Goal: Task Accomplishment & Management: Manage account settings

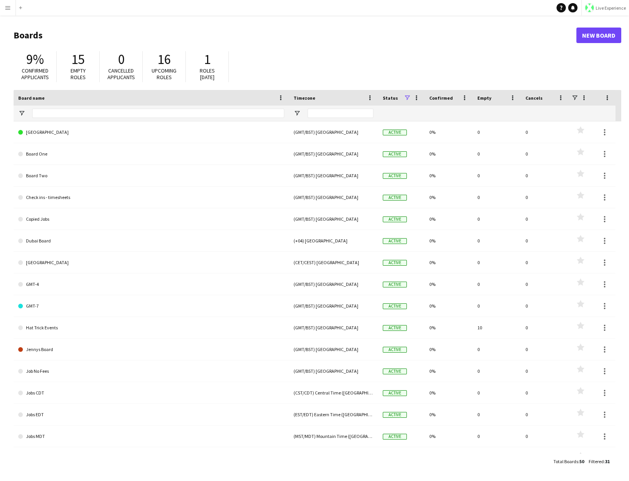
click at [607, 10] on span "Live Experience" at bounding box center [611, 8] width 30 height 6
click at [601, 48] on span "Walls Productions" at bounding box center [602, 51] width 41 height 7
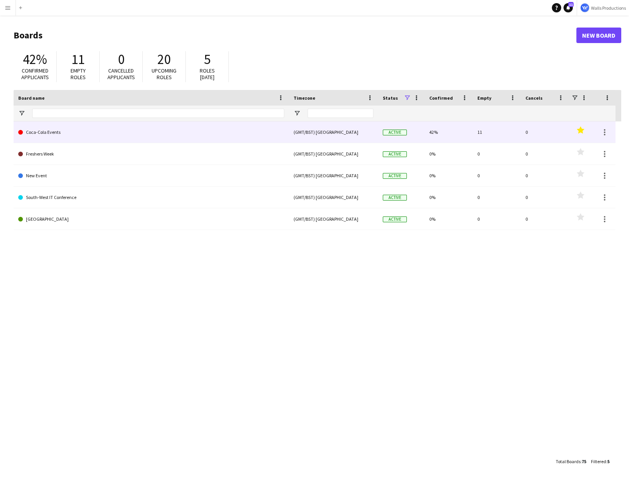
click at [79, 134] on link "Coca-Cola Events" at bounding box center [151, 132] width 266 height 22
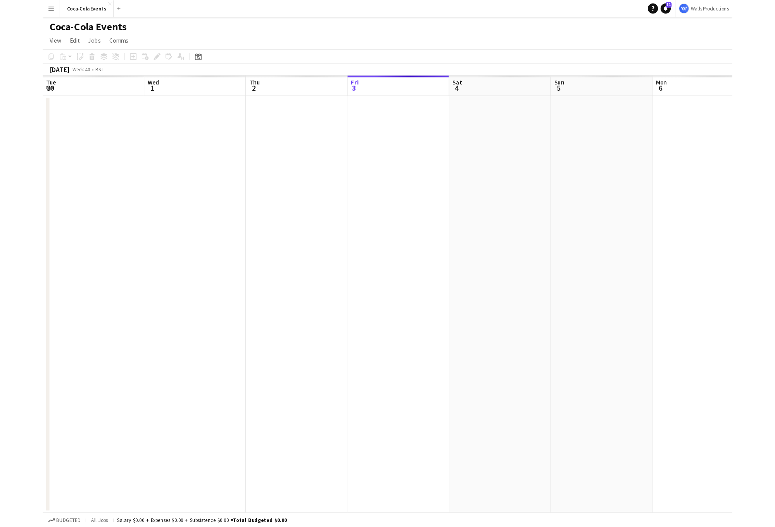
scroll to position [0, 185]
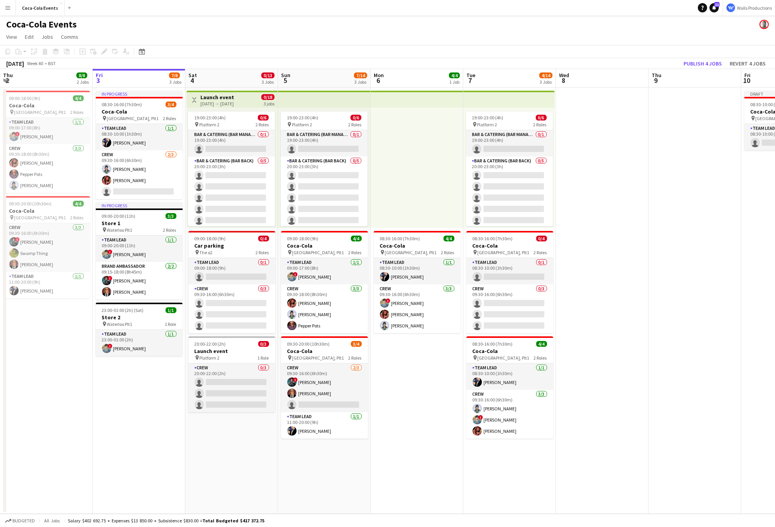
click at [628, 467] on app-date-cell at bounding box center [695, 301] width 93 height 426
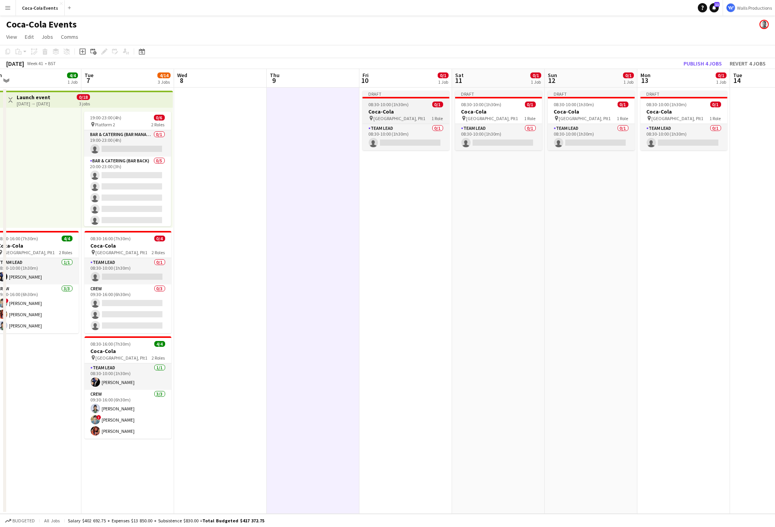
click at [391, 110] on h3 "Coca-Cola" at bounding box center [405, 111] width 87 height 7
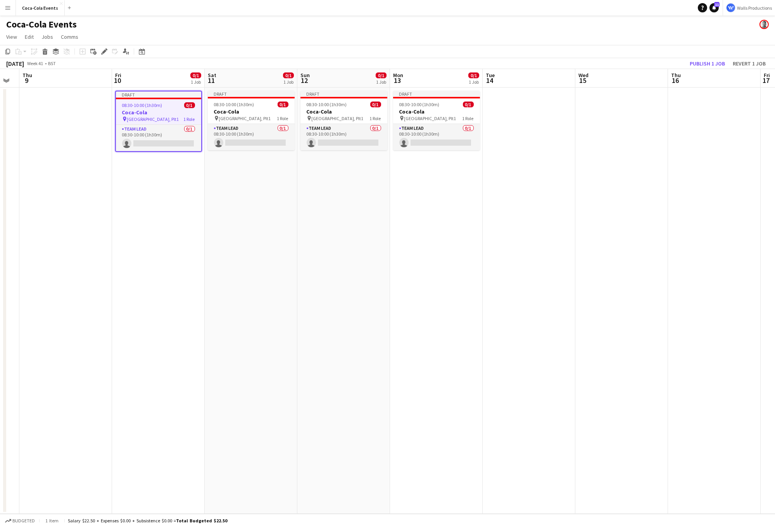
scroll to position [0, 319]
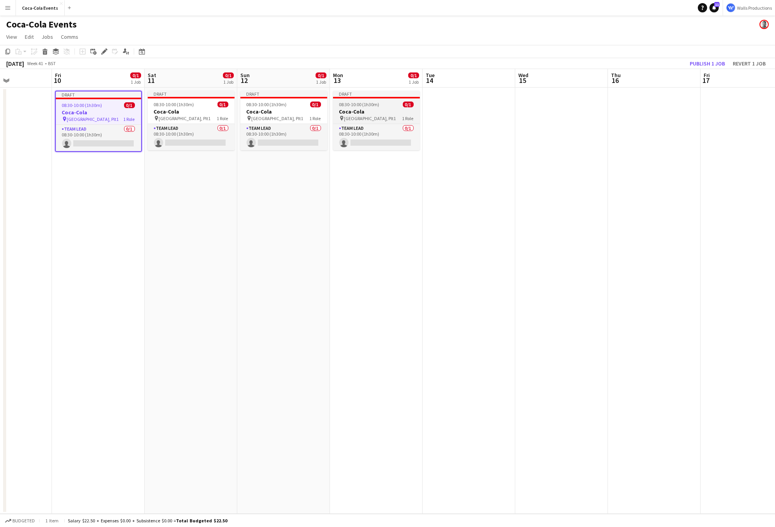
click at [355, 109] on h3 "Coca-Cola" at bounding box center [376, 111] width 87 height 7
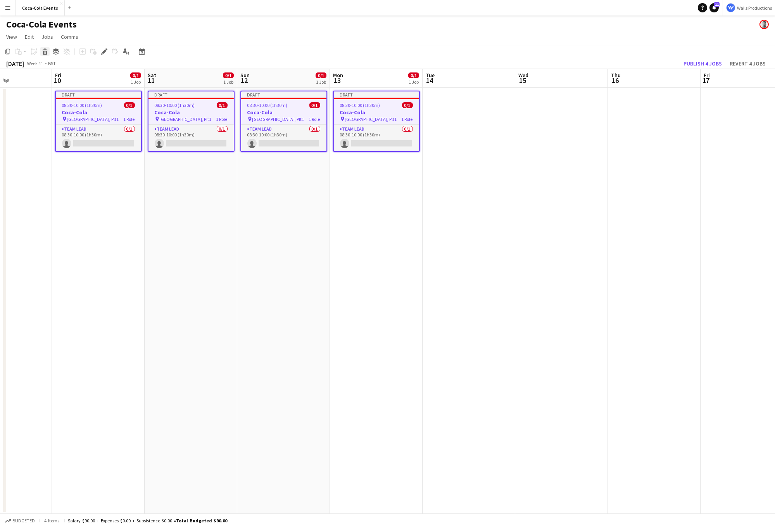
click at [43, 51] on icon at bounding box center [45, 53] width 4 height 4
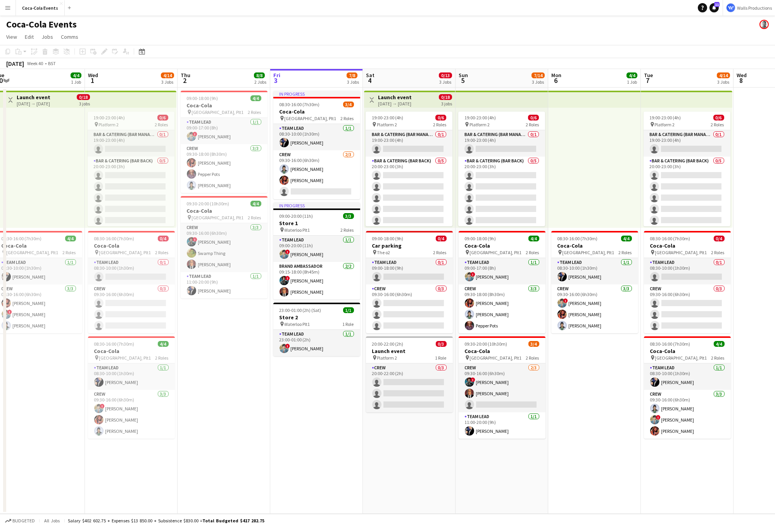
scroll to position [0, 202]
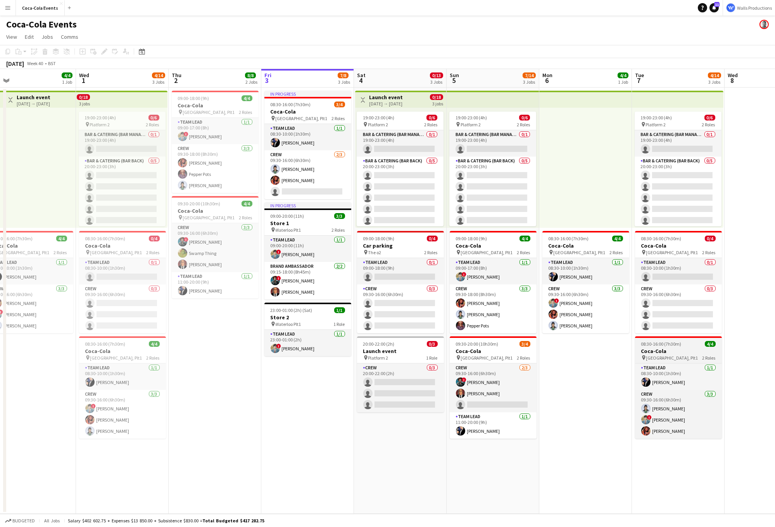
click at [628, 350] on h3 "Coca-Cola" at bounding box center [678, 351] width 87 height 7
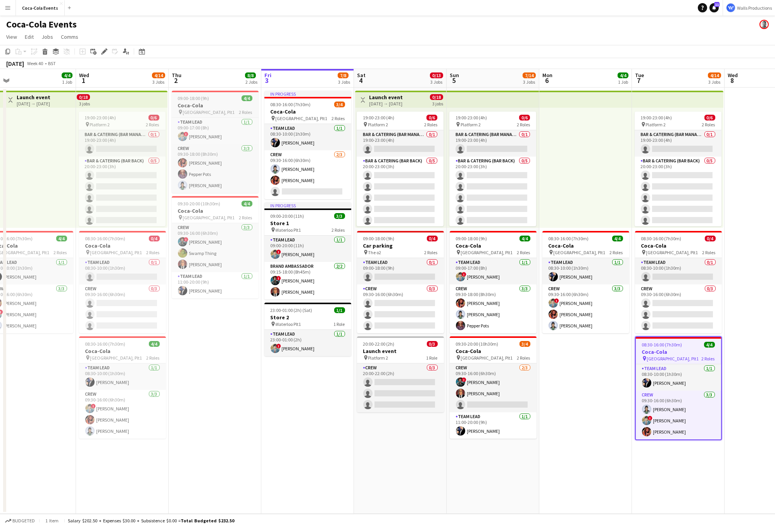
click at [200, 107] on h3 "Coca-Cola" at bounding box center [215, 105] width 87 height 7
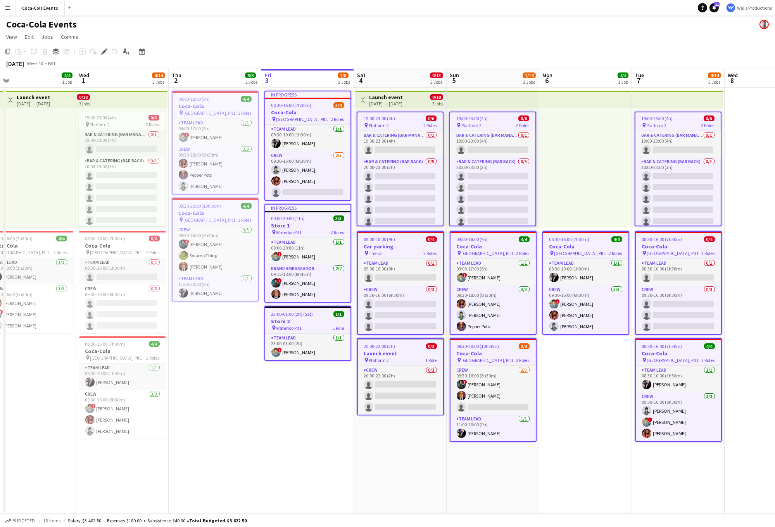
click at [293, 106] on span "08:30-16:00 (7h30m)" at bounding box center [291, 105] width 40 height 6
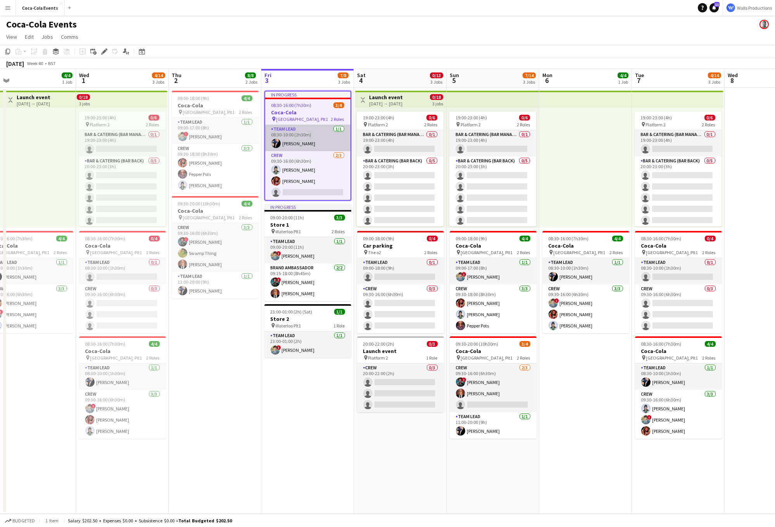
click at [293, 142] on app-card-role "Team Lead 1/1 08:30-10:00 (1h30m) Bruce Wayne" at bounding box center [307, 138] width 85 height 26
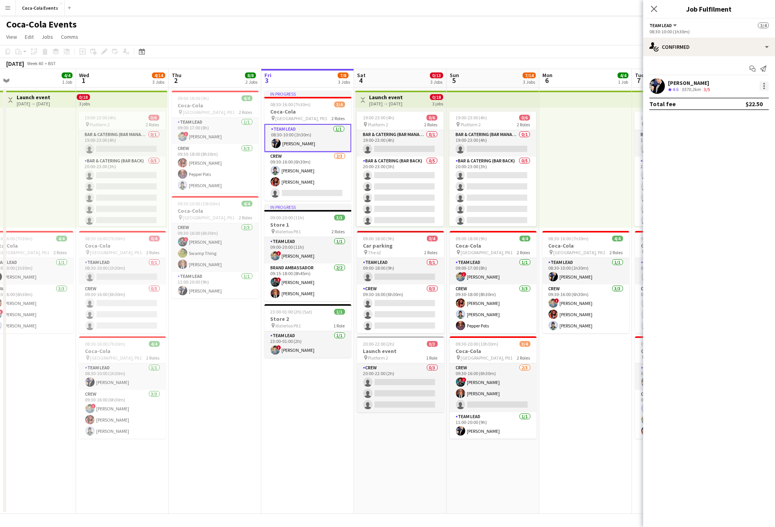
click at [628, 87] on div at bounding box center [763, 85] width 9 height 9
click at [628, 177] on span "Remove" at bounding box center [726, 174] width 23 height 7
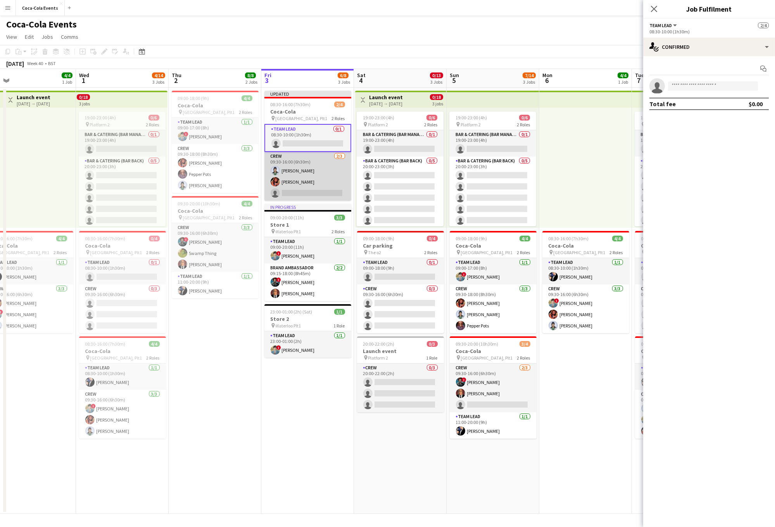
click at [319, 176] on app-card-role "Crew 2/3 09:30-16:00 (6h30m) Diana Prince Barbara Gorden single-neutral-actions" at bounding box center [307, 176] width 87 height 49
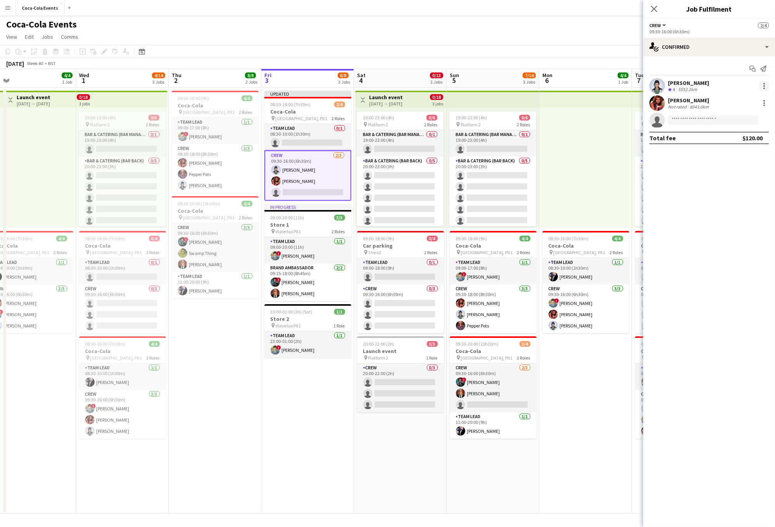
click at [628, 88] on div at bounding box center [764, 89] width 2 height 2
click at [628, 172] on span "Remove" at bounding box center [726, 174] width 23 height 7
click at [628, 88] on div at bounding box center [764, 89] width 2 height 2
click at [628, 173] on span "Remove" at bounding box center [739, 174] width 48 height 7
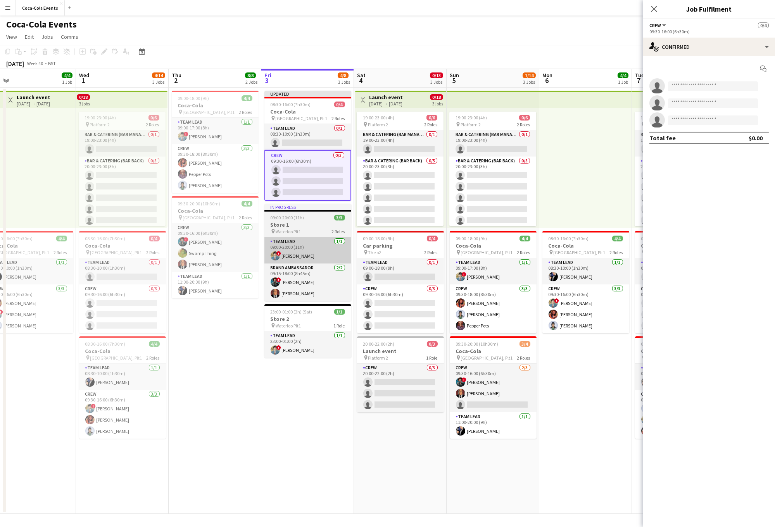
click at [321, 239] on app-card-role "Team Lead 1/1 09:00-20:00 (11h) ! Clark Kent" at bounding box center [307, 250] width 87 height 26
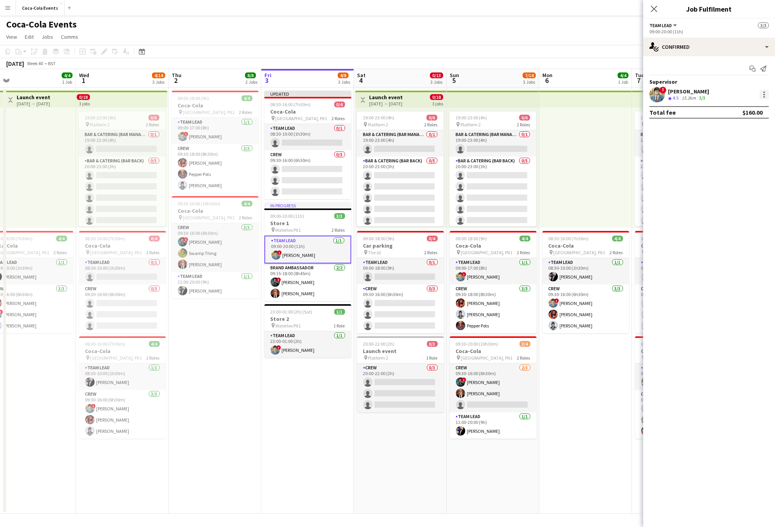
click at [628, 96] on div at bounding box center [763, 94] width 9 height 9
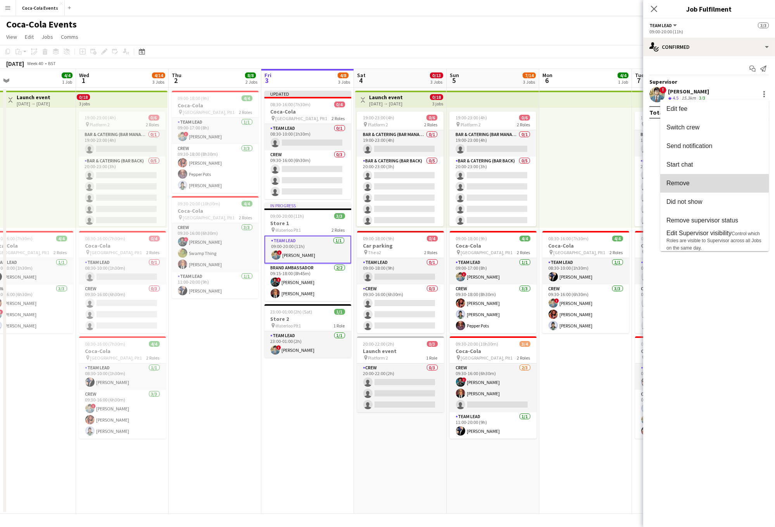
click at [628, 183] on span "Remove" at bounding box center [714, 183] width 96 height 7
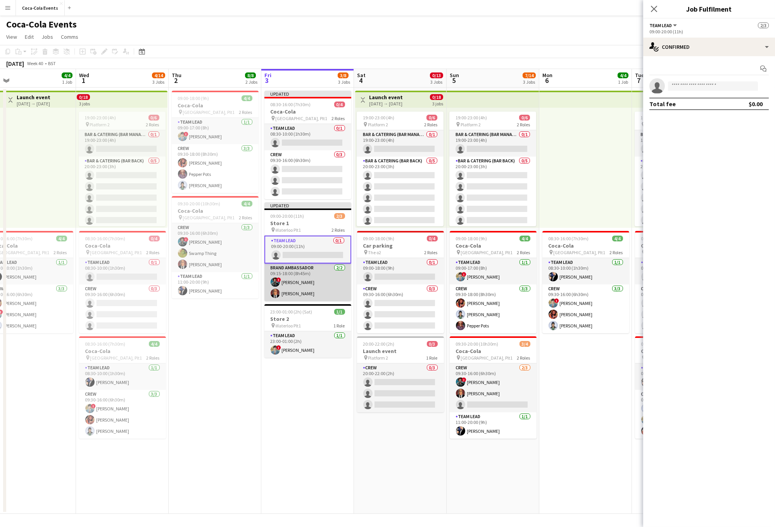
click at [298, 283] on app-card-role "Brand Ambassador 2/2 09:15-18:00 (8h45m) ! Amanda Briggs Lex Luthor" at bounding box center [307, 283] width 87 height 38
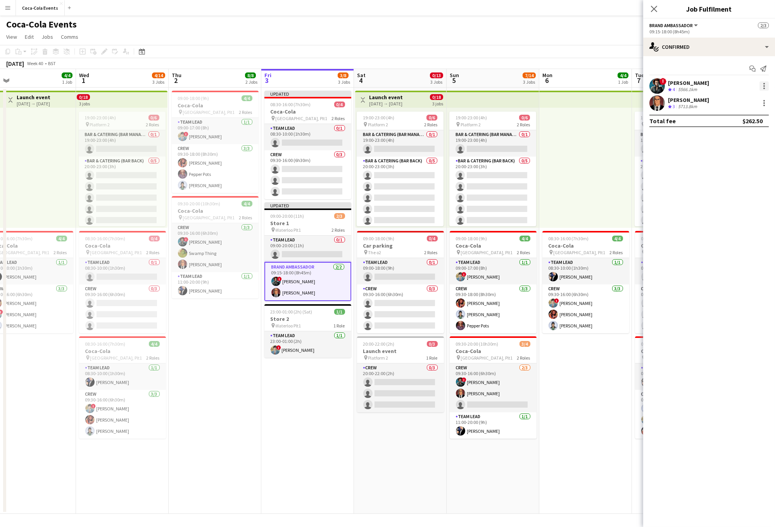
click at [628, 87] on div at bounding box center [763, 85] width 9 height 9
click at [628, 174] on span "Remove" at bounding box center [726, 174] width 23 height 7
click at [628, 86] on div at bounding box center [763, 85] width 9 height 9
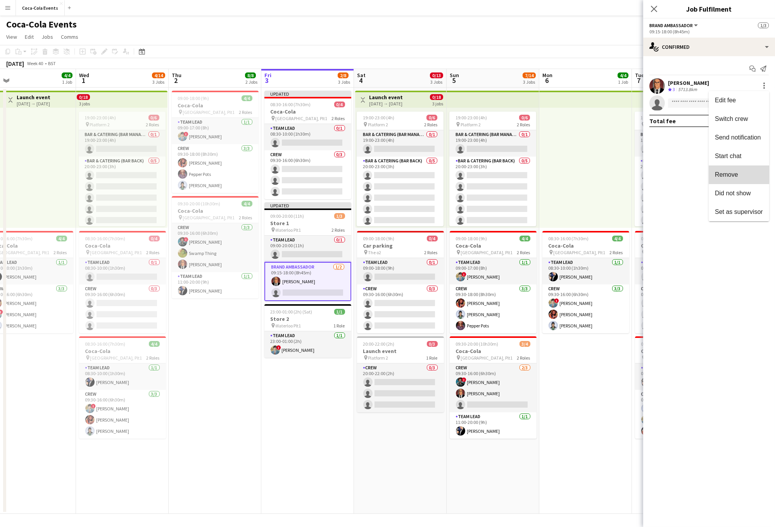
click at [628, 180] on button "Remove" at bounding box center [739, 175] width 60 height 19
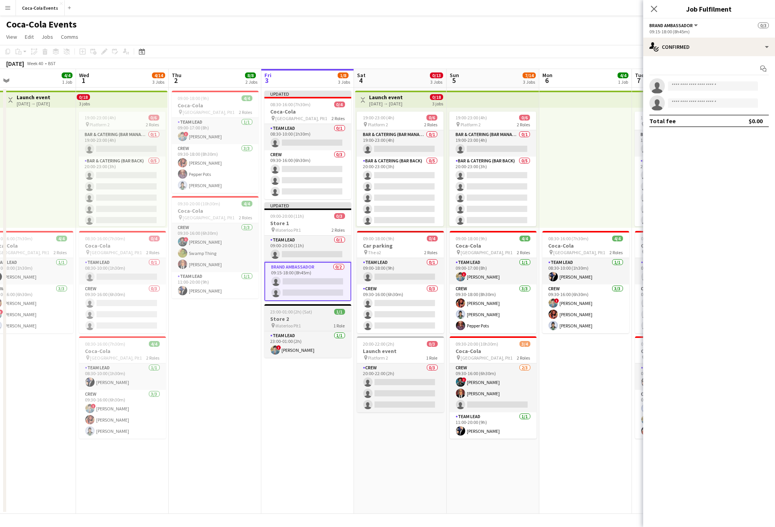
click at [298, 318] on h3 "Store 2" at bounding box center [307, 319] width 87 height 7
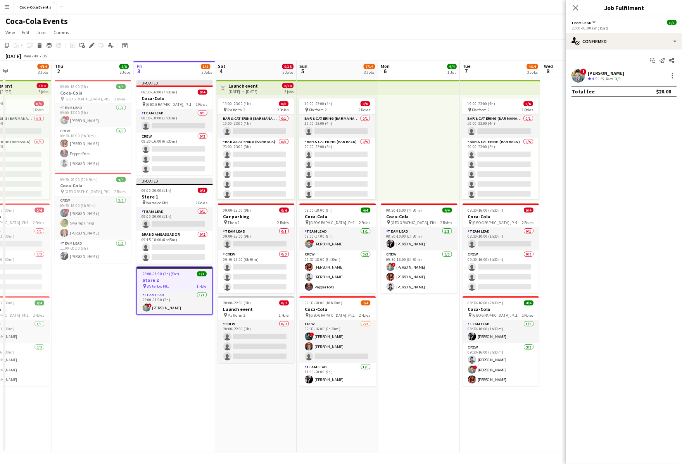
scroll to position [0, 214]
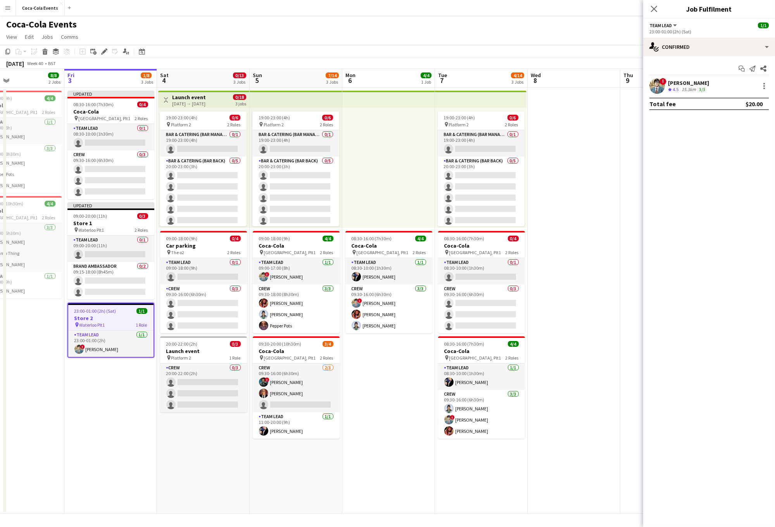
click at [478, 108] on div "19:00-23:00 (4h) 0/6 pin Platform 2 2 Roles Bar & Catering (Bar Manager) 0/1 19…" at bounding box center [480, 168] width 91 height 120
click at [478, 104] on app-top-bar at bounding box center [480, 99] width 91 height 17
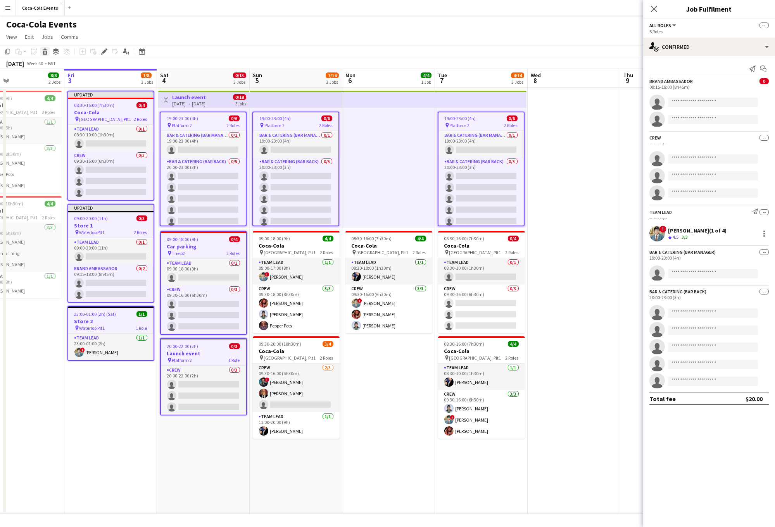
click at [45, 52] on icon at bounding box center [45, 53] width 4 height 4
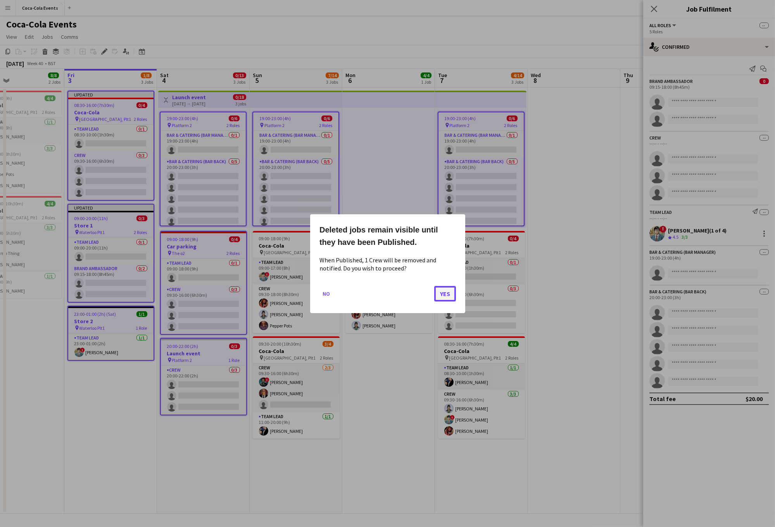
click at [452, 292] on button "Yes" at bounding box center [445, 294] width 22 height 16
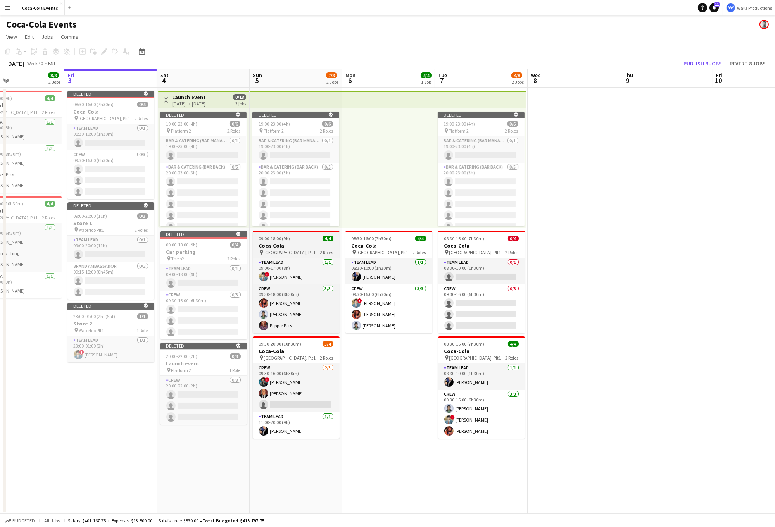
click at [288, 240] on span "09:00-18:00 (9h)" at bounding box center [274, 239] width 31 height 6
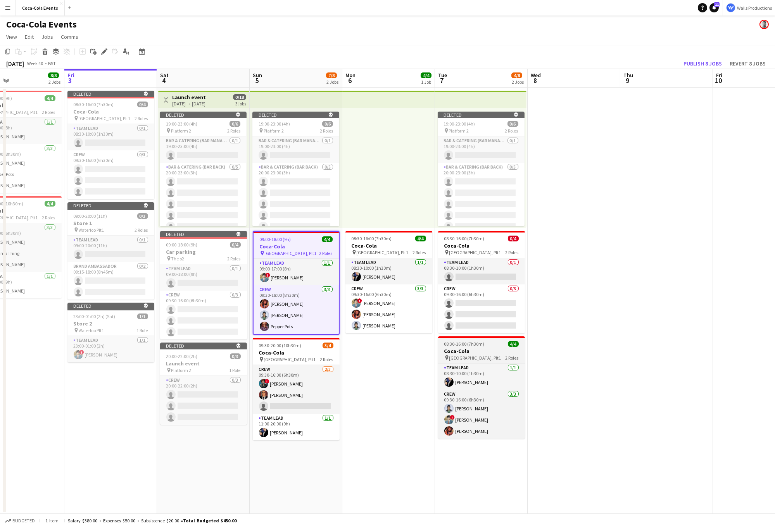
click at [473, 339] on app-job-card "08:30-16:00 (7h30m) 4/4 Coca-Cola pin Waterloo, Plt1 2 Roles Team Lead 1/1 08:3…" at bounding box center [481, 388] width 87 height 102
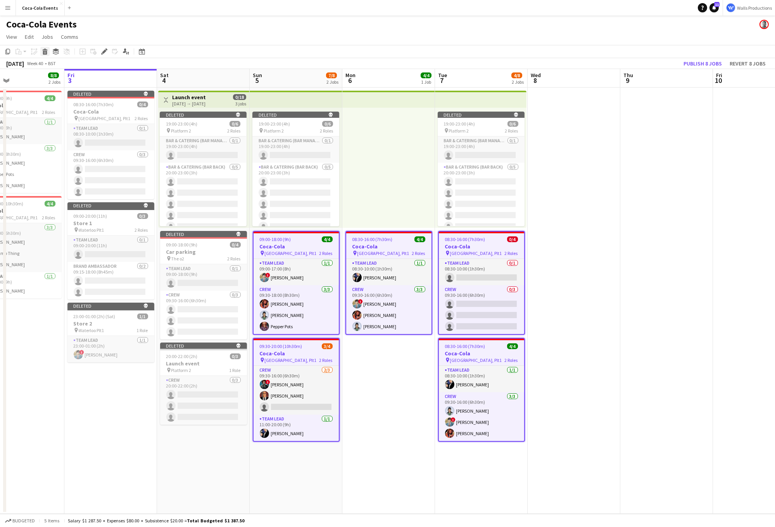
click at [44, 52] on icon "Delete" at bounding box center [45, 51] width 6 height 6
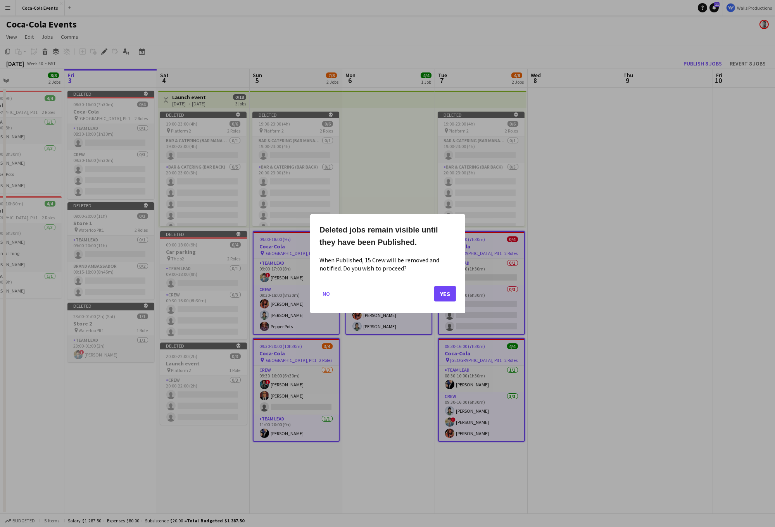
click at [459, 295] on div "Deleted jobs remain visible until they have been Published. When Published, 15 …" at bounding box center [387, 263] width 155 height 99
click at [453, 295] on button "Yes" at bounding box center [445, 294] width 22 height 16
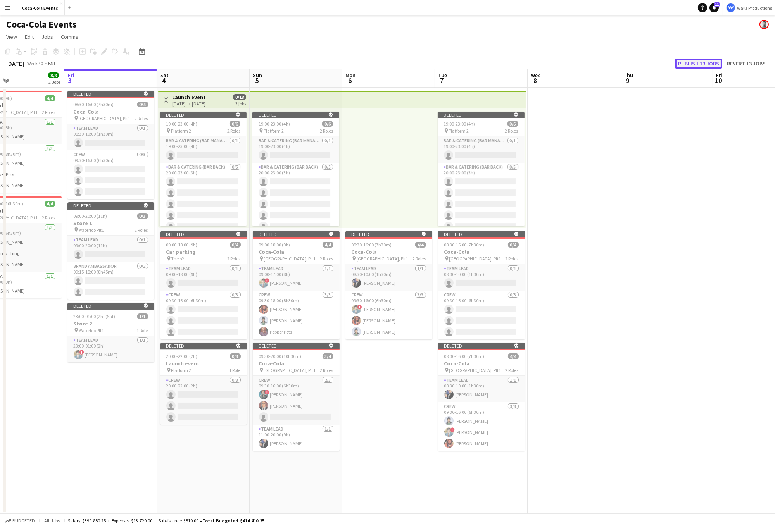
click at [628, 62] on button "Publish 13 jobs" at bounding box center [698, 64] width 47 height 10
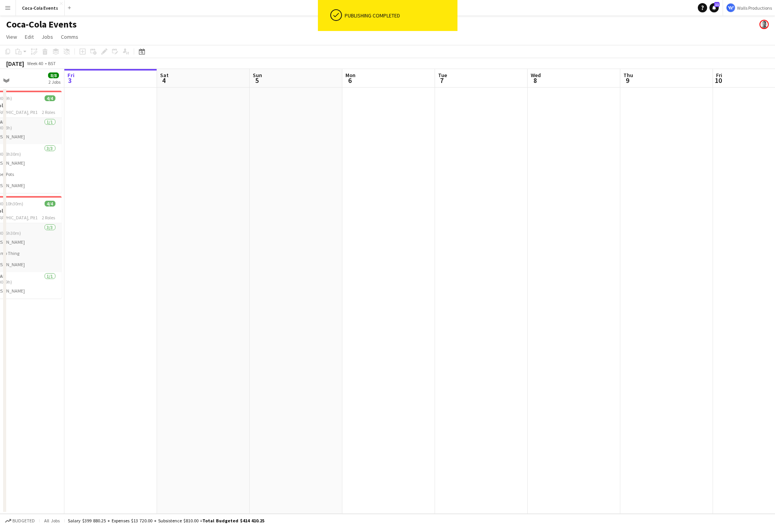
click at [104, 204] on app-date-cell at bounding box center [110, 301] width 93 height 426
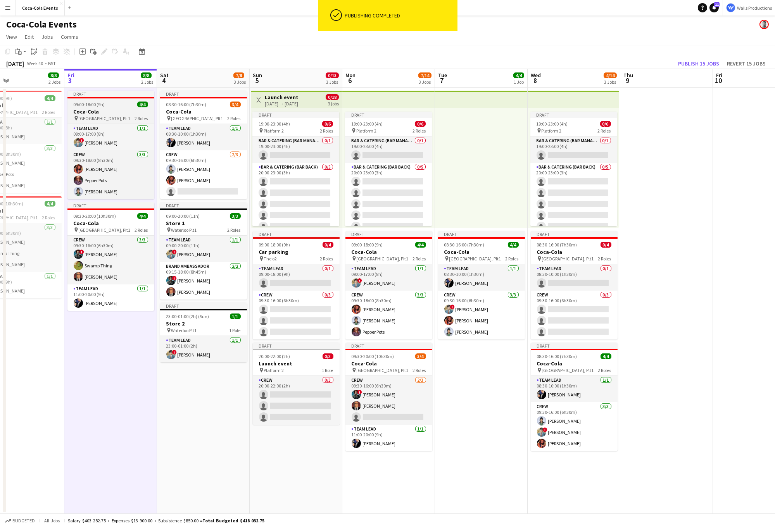
click at [99, 119] on span "Waterloo, Plt1" at bounding box center [105, 119] width 52 height 6
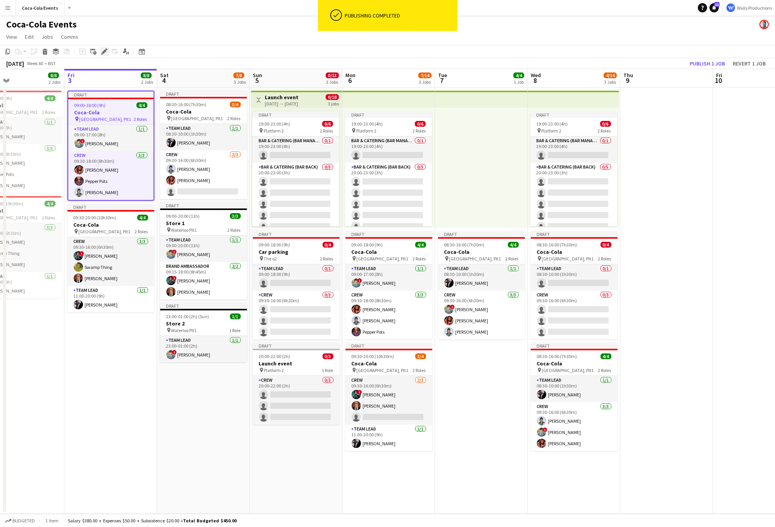
click at [105, 55] on div "Edit" at bounding box center [104, 51] width 9 height 9
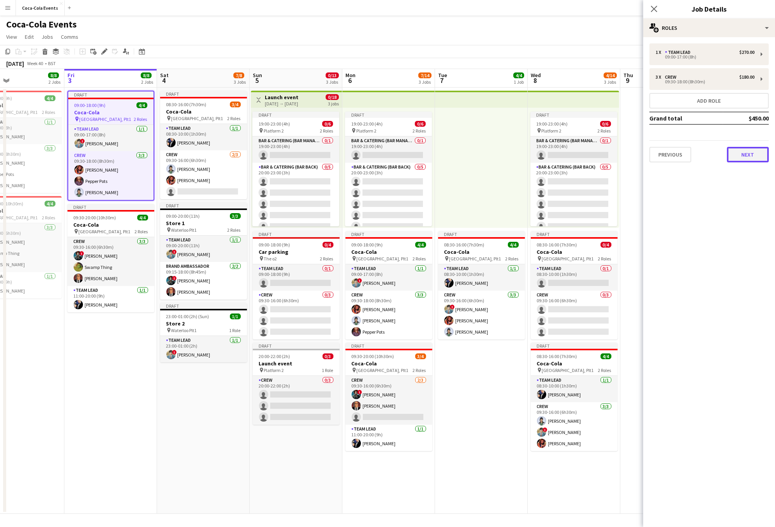
click at [628, 150] on button "Next" at bounding box center [748, 155] width 42 height 16
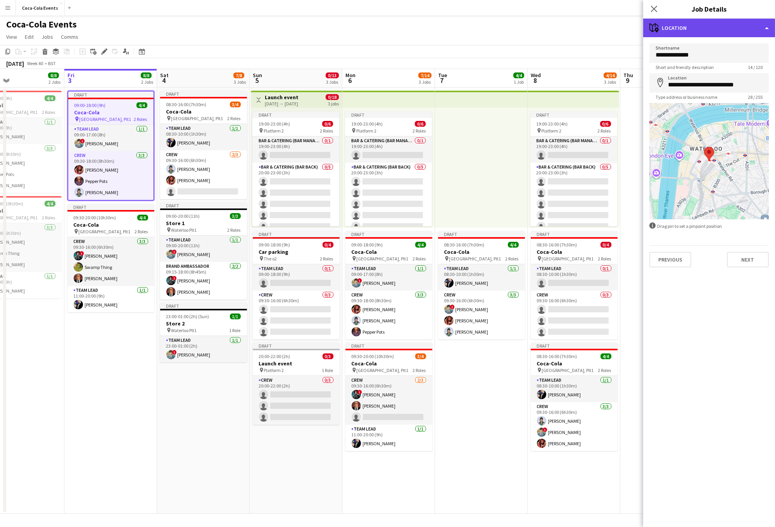
click at [628, 33] on div "maps-pin-1 Location" at bounding box center [709, 28] width 132 height 19
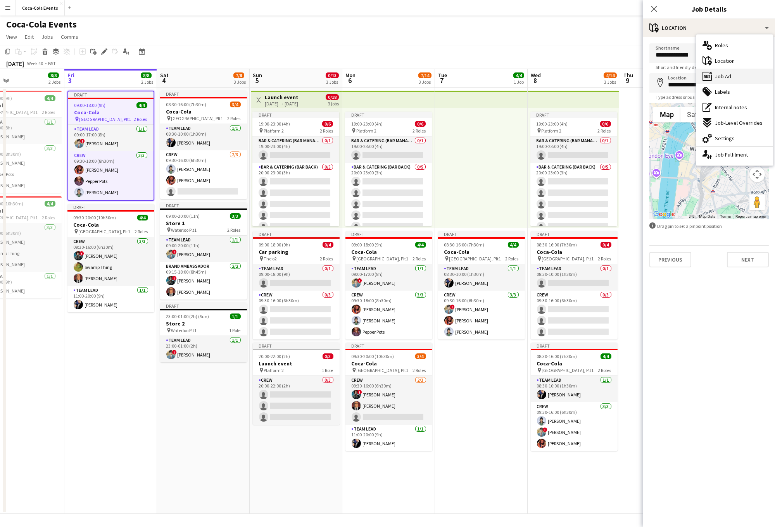
click at [628, 72] on div "ads-window Job Ad" at bounding box center [734, 77] width 77 height 16
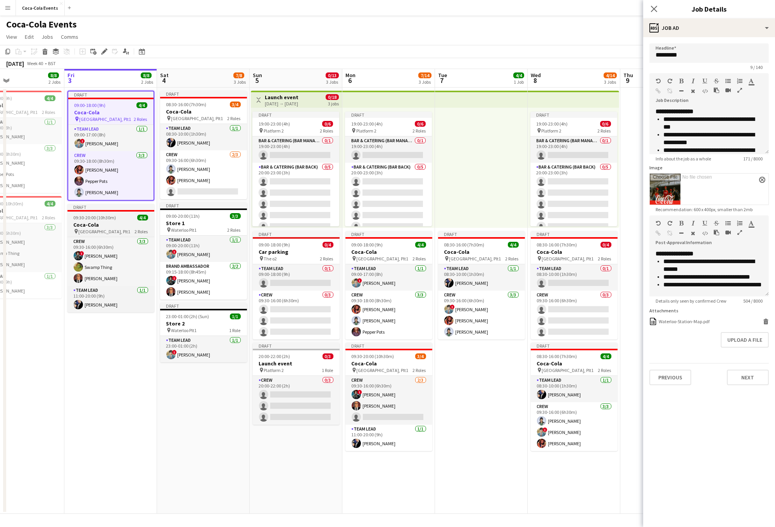
click at [110, 229] on div "pin Waterloo, Plt1 2 Roles" at bounding box center [110, 231] width 87 height 6
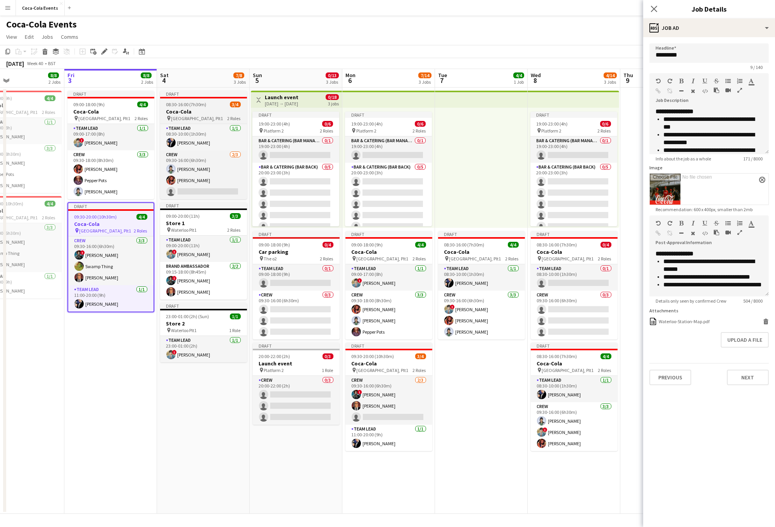
click at [185, 112] on h3 "Coca-Cola" at bounding box center [203, 111] width 87 height 7
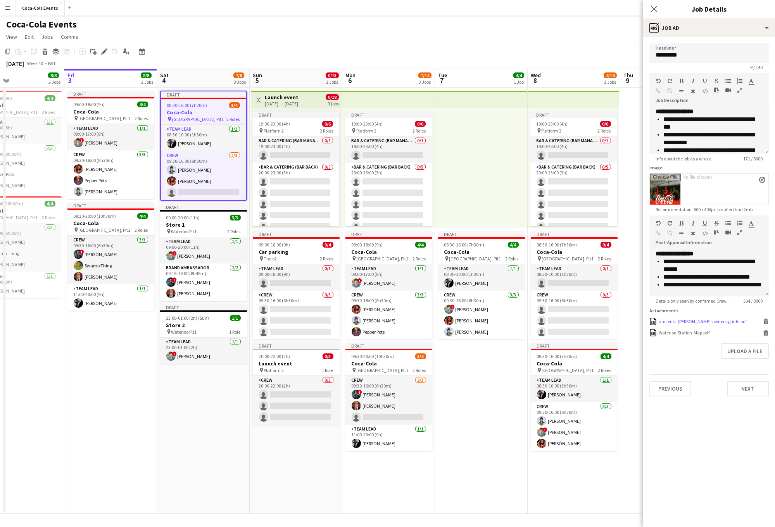
click at [628, 321] on icon at bounding box center [766, 322] width 4 height 3
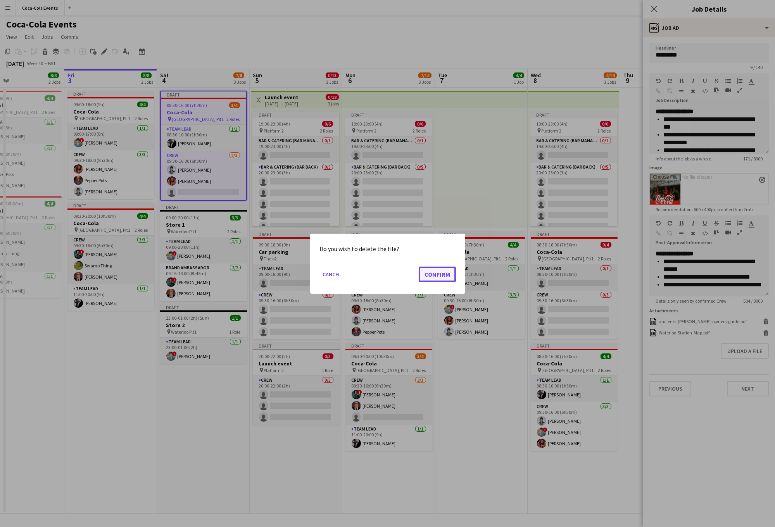
click at [440, 276] on button "Confirm" at bounding box center [437, 274] width 37 height 16
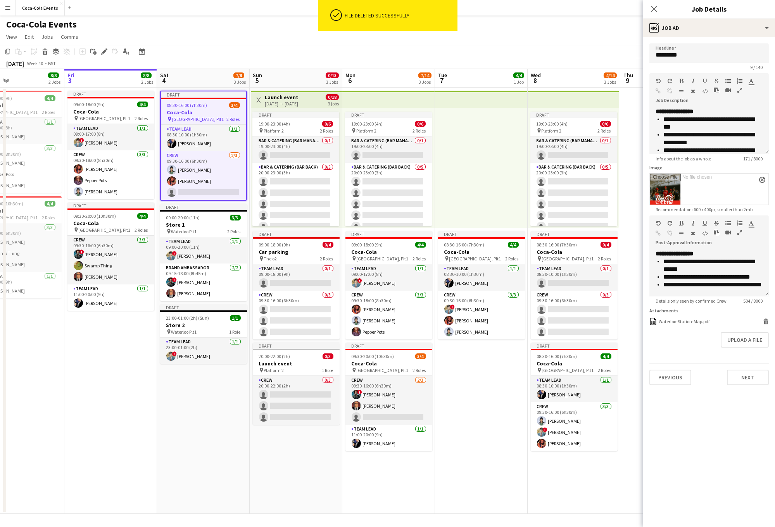
click at [518, 423] on app-date-cell "Draft 08:30-16:00 (7h30m) 4/4 Coca-Cola pin Waterloo, Plt1 2 Roles Team Lead 1/…" at bounding box center [481, 301] width 93 height 426
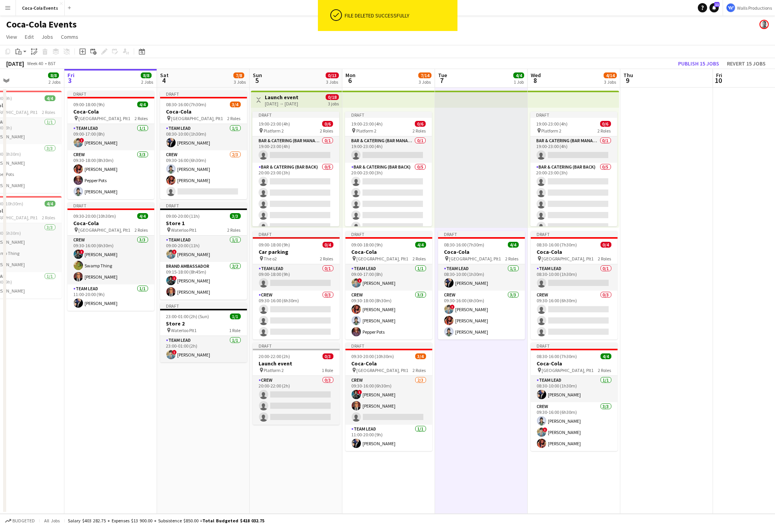
click at [628, 57] on app-toolbar "Copy Paste Paste Command V Paste with crew Command Shift V Paste linked Job Del…" at bounding box center [387, 51] width 775 height 13
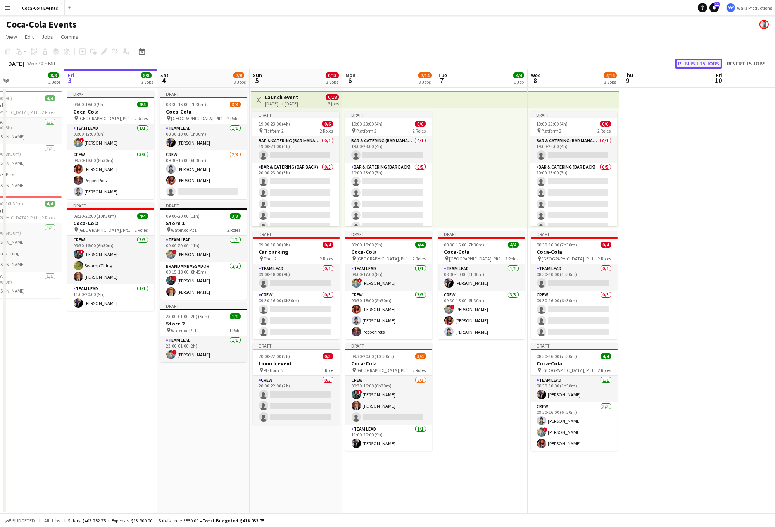
click at [628, 61] on button "Publish 15 jobs" at bounding box center [698, 64] width 47 height 10
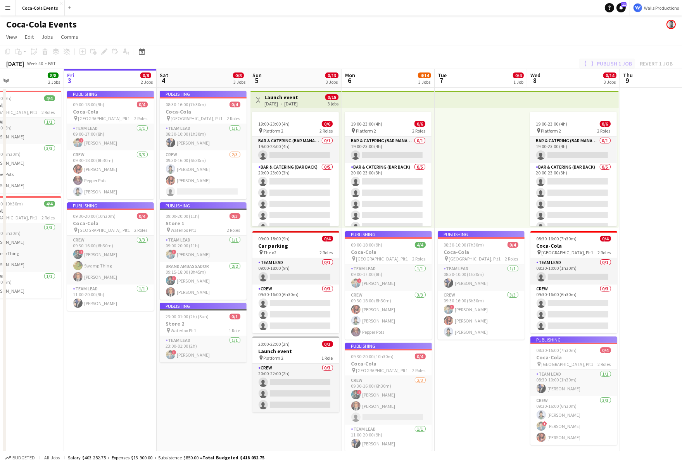
scroll to position [0, 214]
